Goal: Transaction & Acquisition: Obtain resource

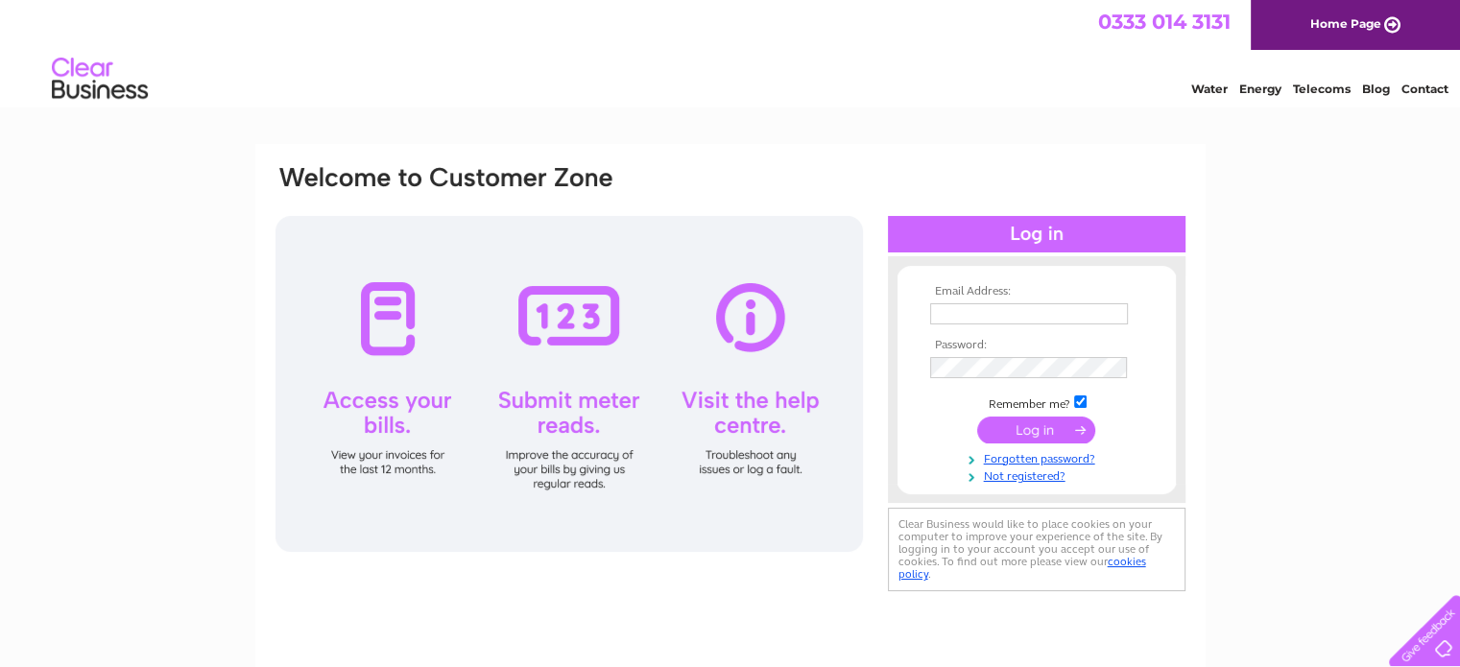
type input "rachel@mcgillmotorsport.com"
click at [1039, 427] on input "submit" at bounding box center [1036, 430] width 118 height 27
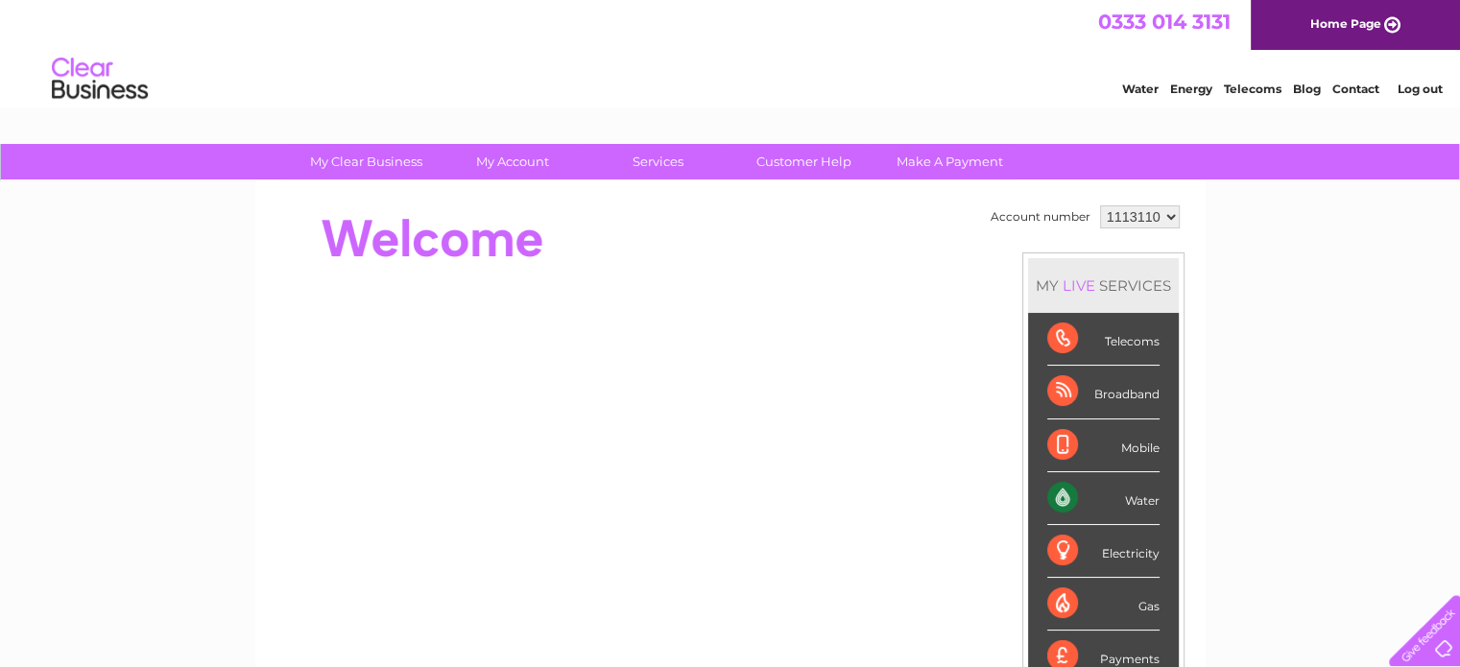
click at [1133, 226] on select "1113110" at bounding box center [1140, 216] width 80 height 23
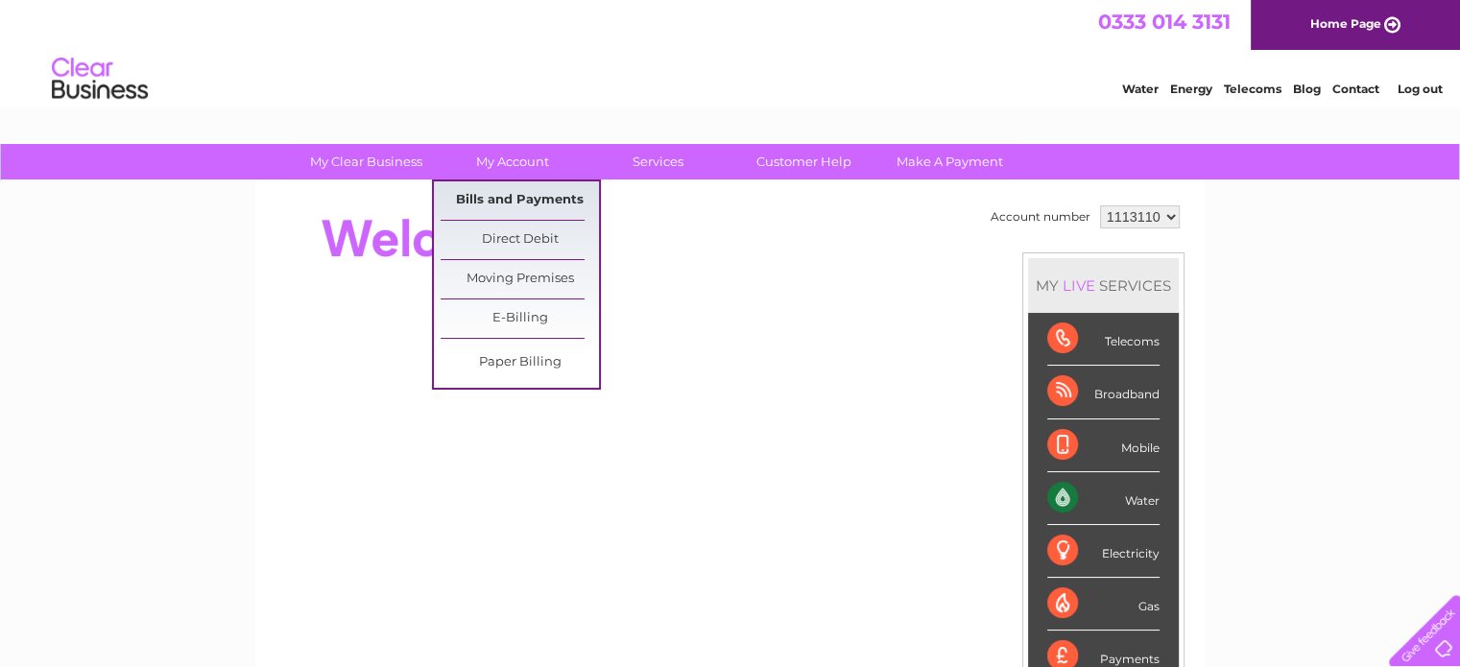
click at [518, 199] on link "Bills and Payments" at bounding box center [520, 200] width 158 height 38
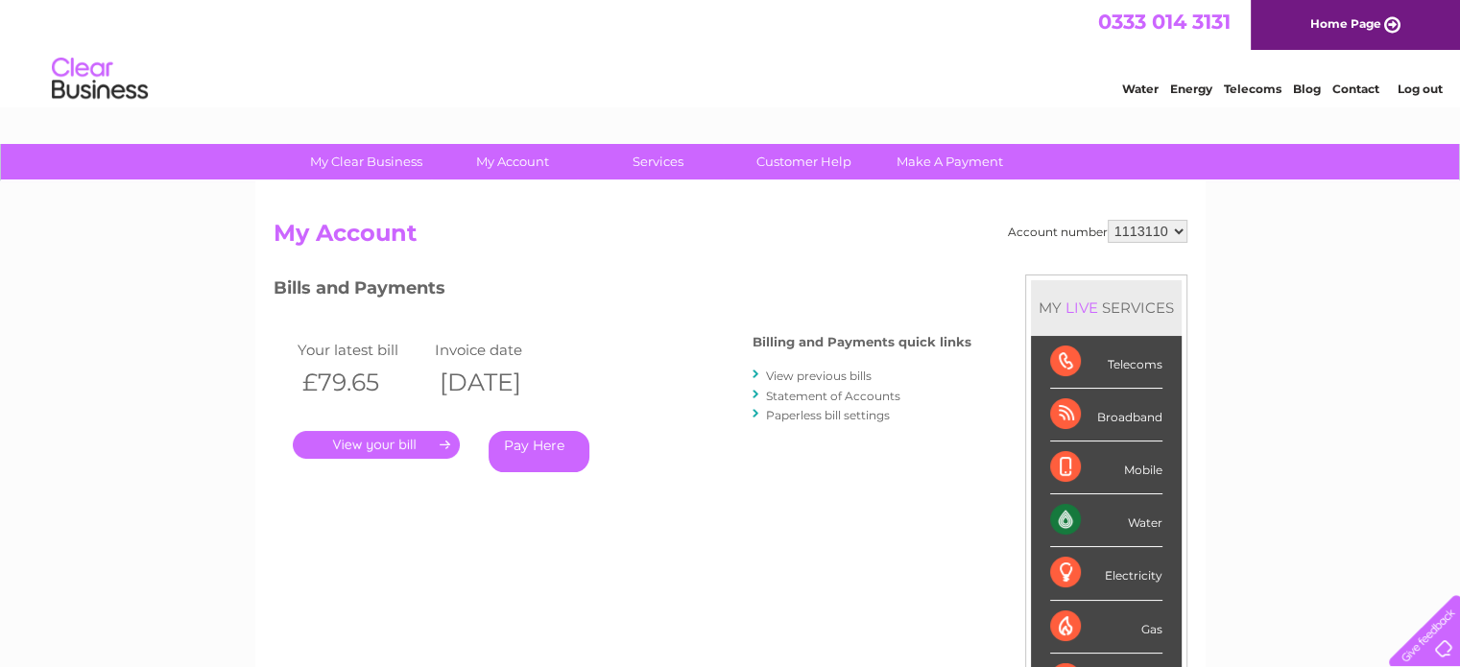
click at [395, 448] on link "." at bounding box center [376, 445] width 167 height 28
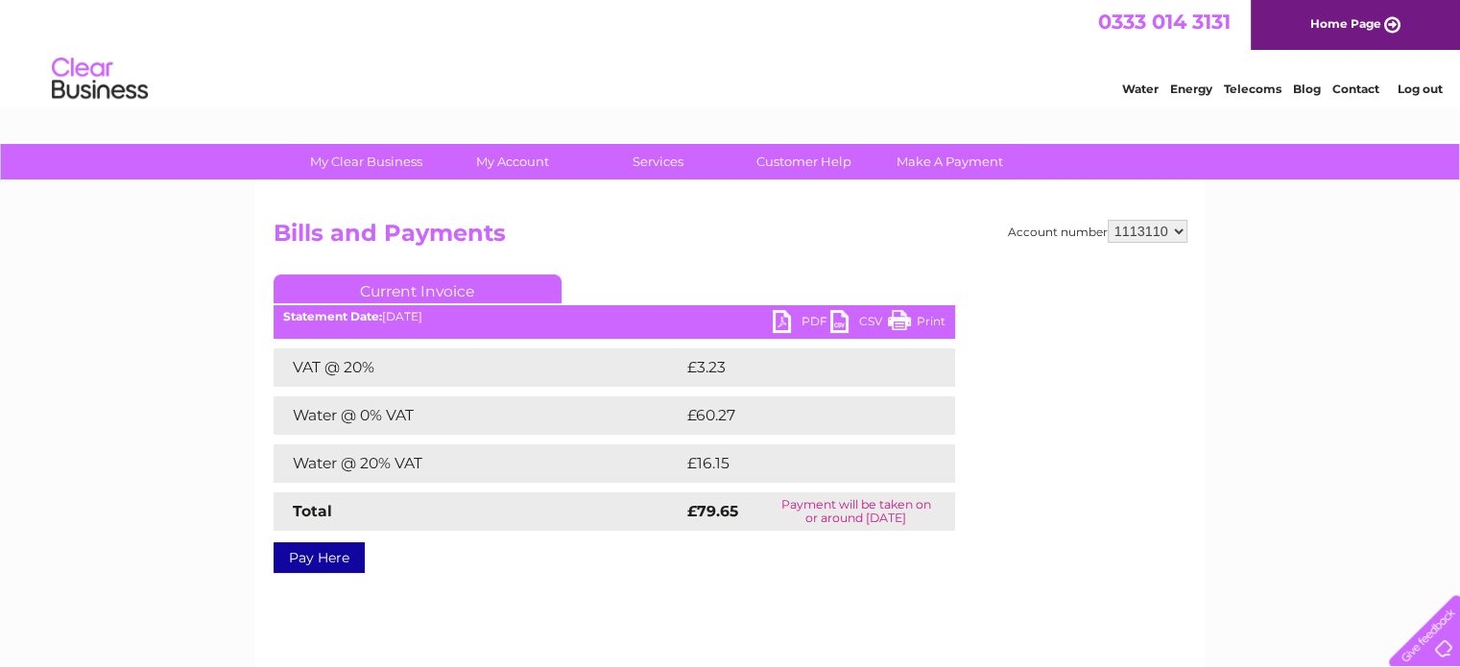
click at [816, 314] on link "PDF" at bounding box center [802, 324] width 58 height 28
